Goal: Information Seeking & Learning: Compare options

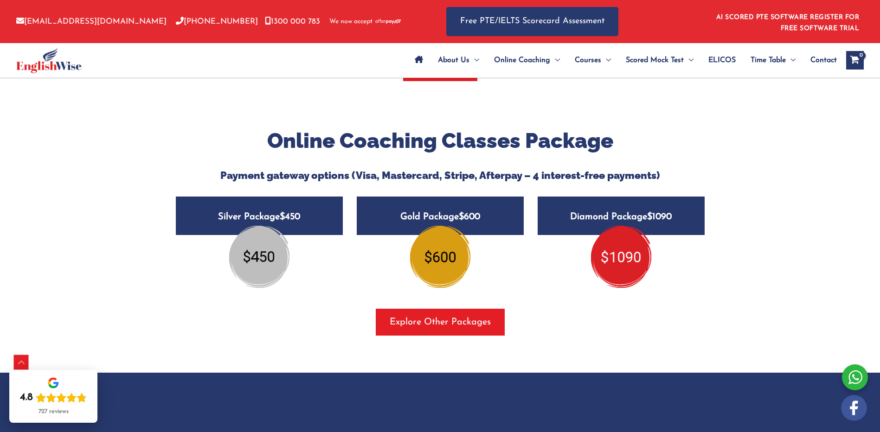
scroll to position [974, 0]
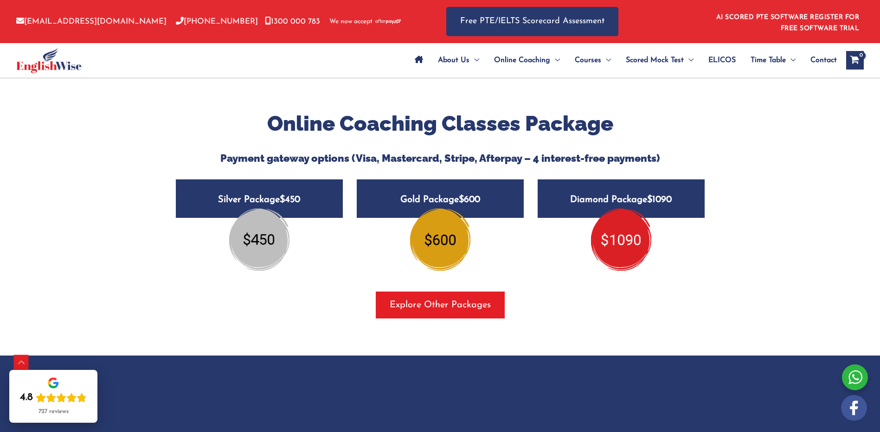
click at [616, 242] on img at bounding box center [621, 240] width 60 height 62
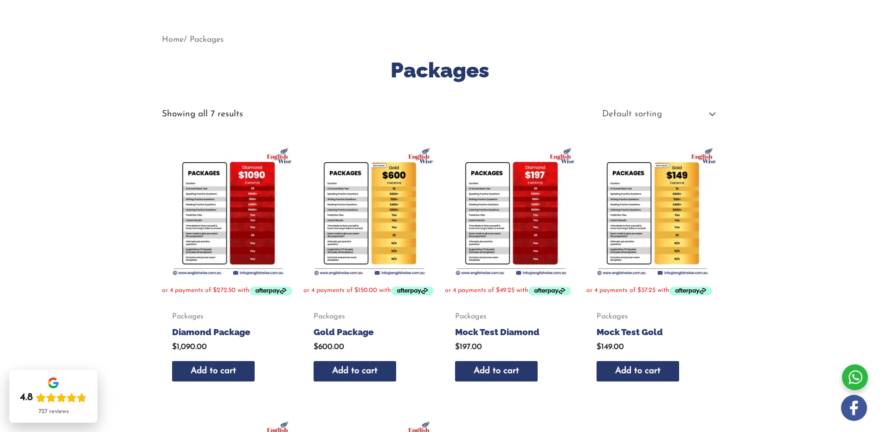
scroll to position [93, 0]
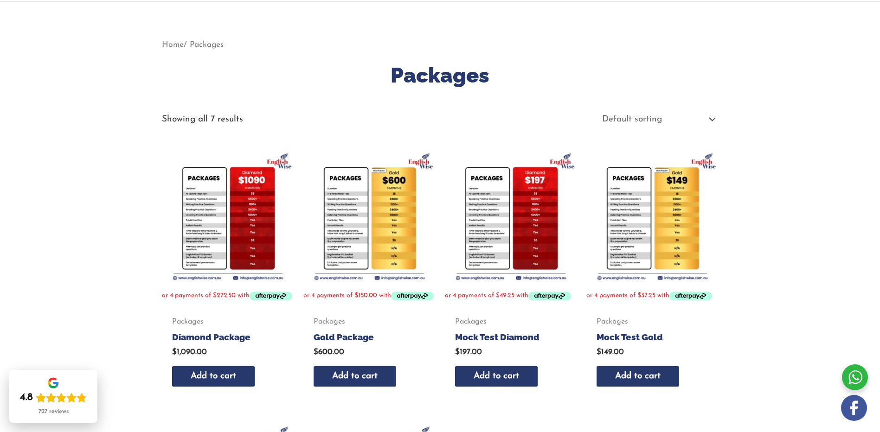
click at [202, 236] on img at bounding box center [228, 216] width 132 height 132
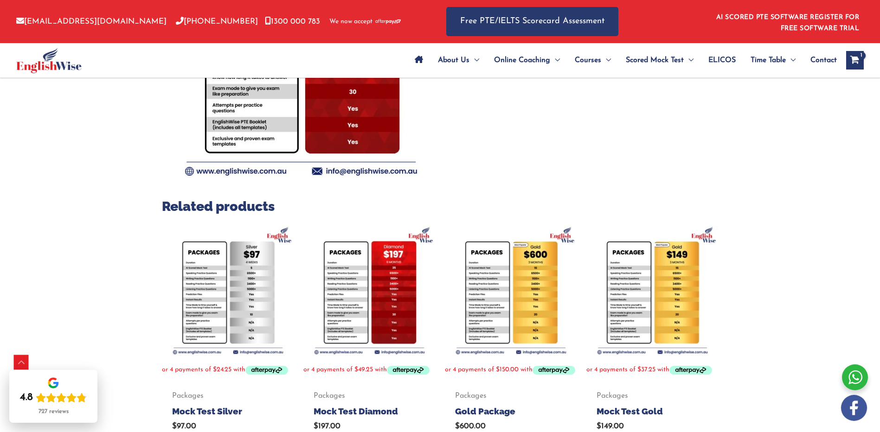
scroll to position [278, 0]
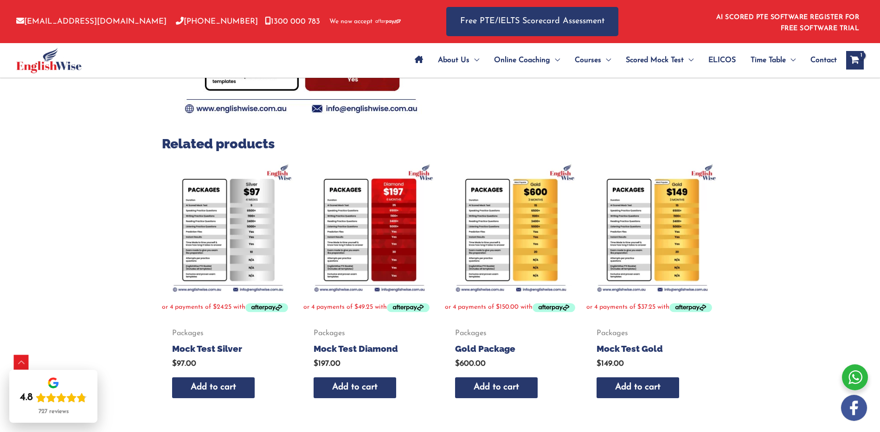
click at [501, 261] on img at bounding box center [511, 228] width 132 height 132
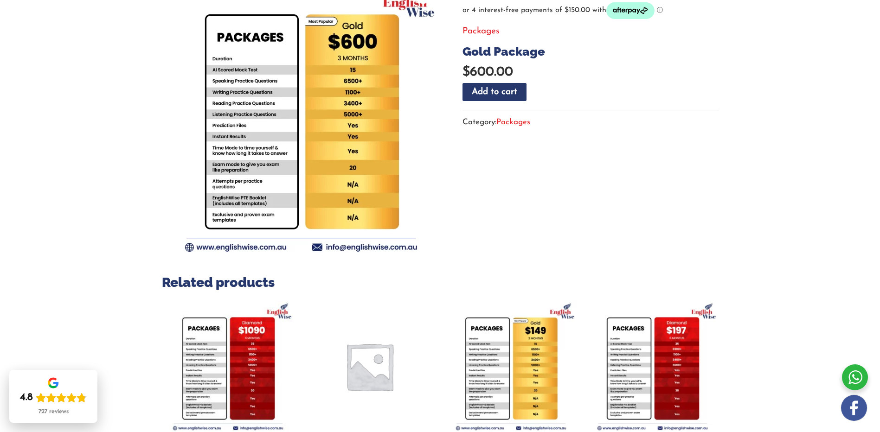
scroll to position [139, 0]
click at [205, 349] on img at bounding box center [228, 367] width 132 height 132
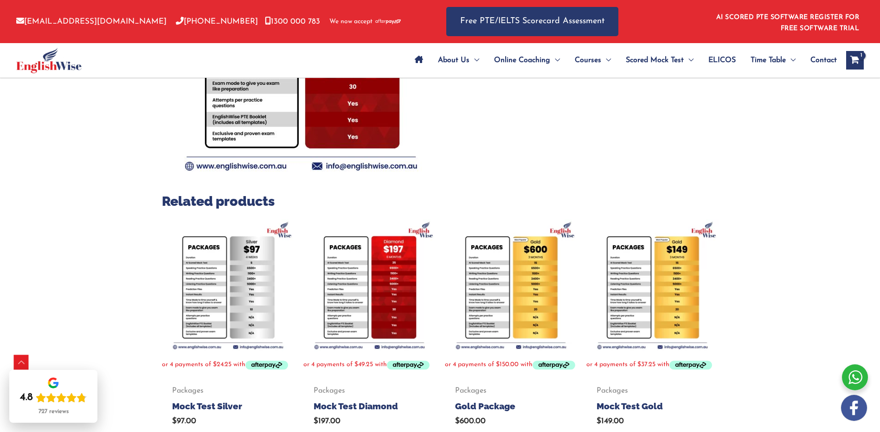
scroll to position [278, 0]
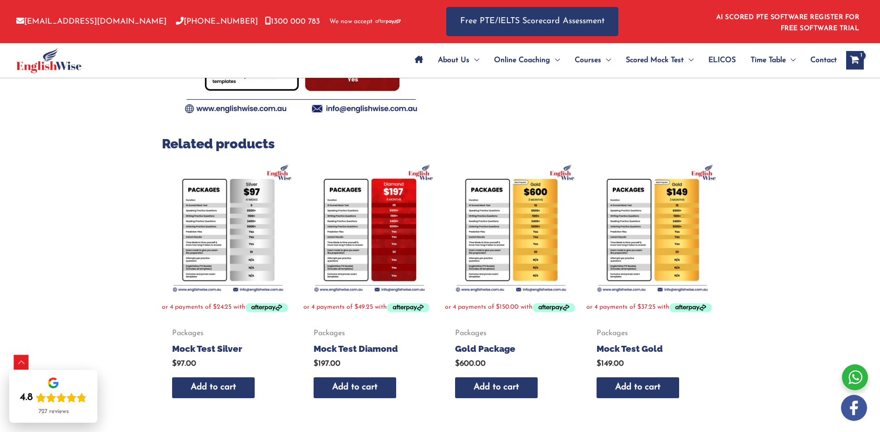
click at [480, 271] on img at bounding box center [511, 228] width 132 height 132
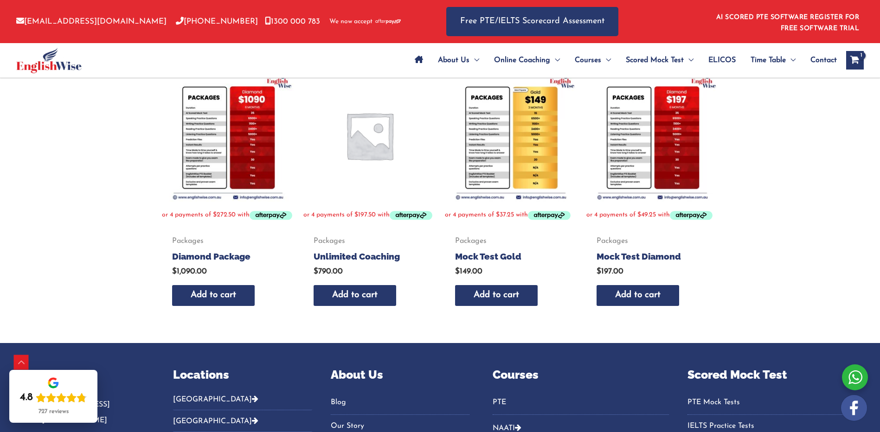
scroll to position [325, 0]
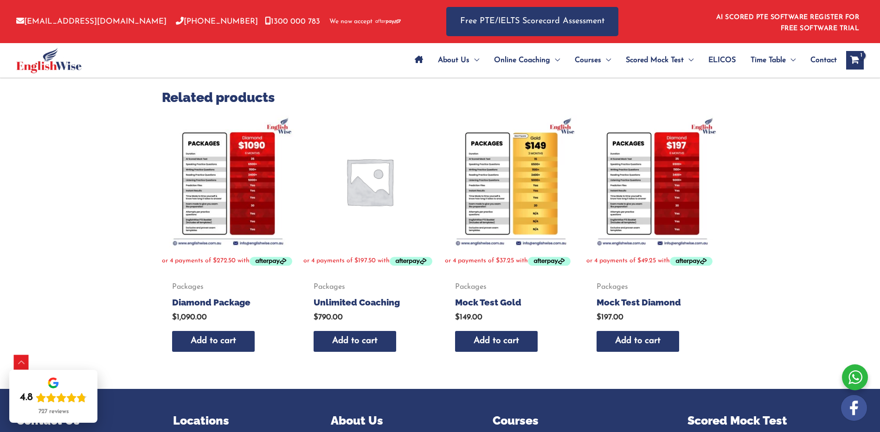
click at [244, 214] on img at bounding box center [228, 182] width 132 height 132
click at [486, 220] on img at bounding box center [511, 182] width 132 height 132
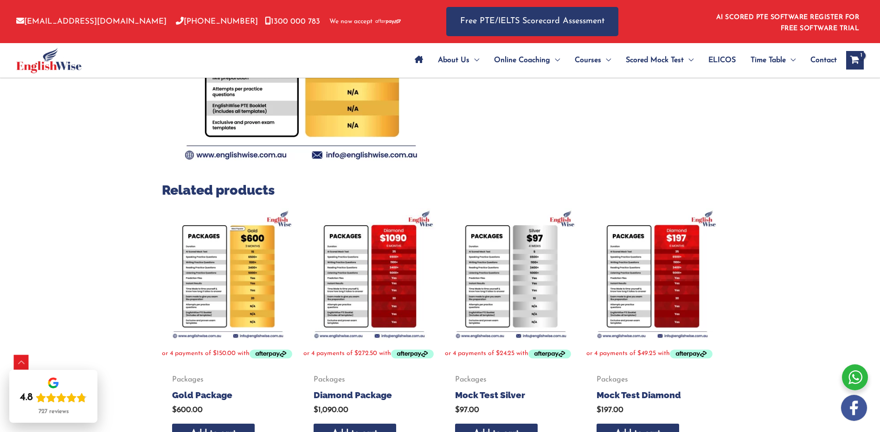
scroll to position [278, 0]
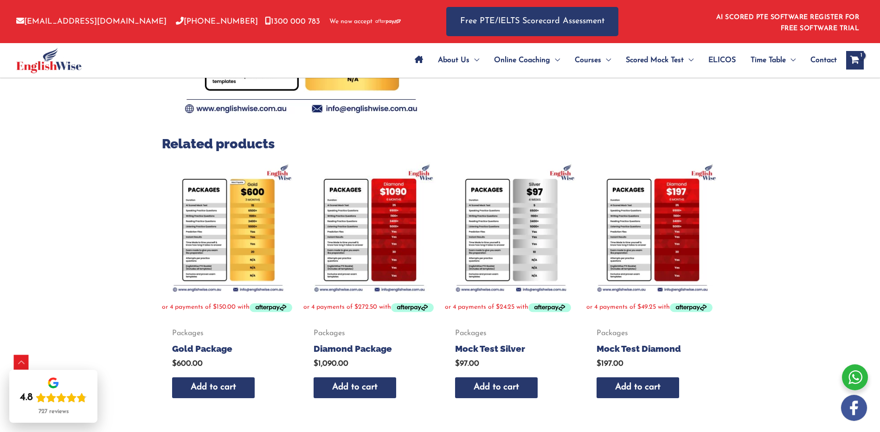
click at [341, 262] on img at bounding box center [369, 228] width 132 height 132
